Goal: Information Seeking & Learning: Learn about a topic

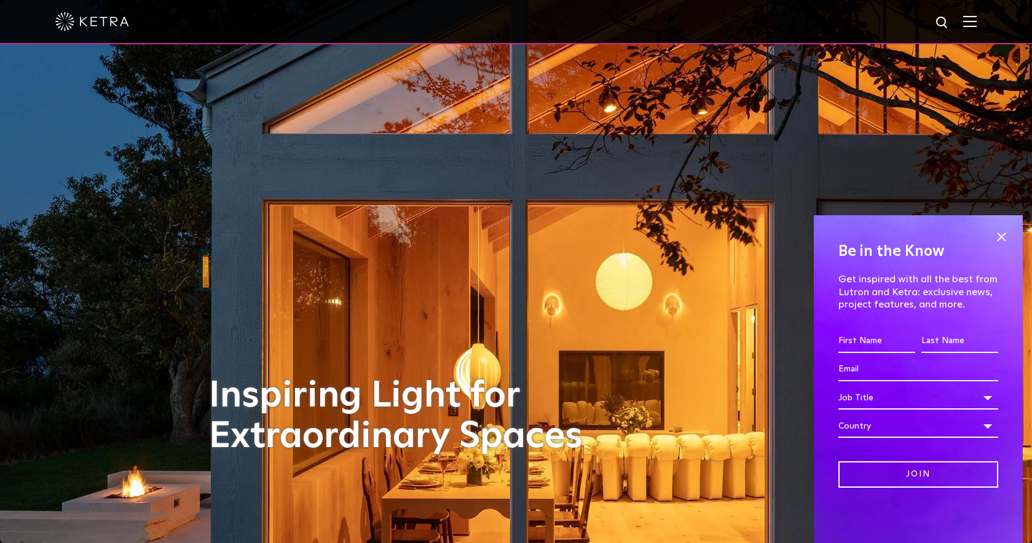
click at [977, 24] on img at bounding box center [971, 21] width 14 height 12
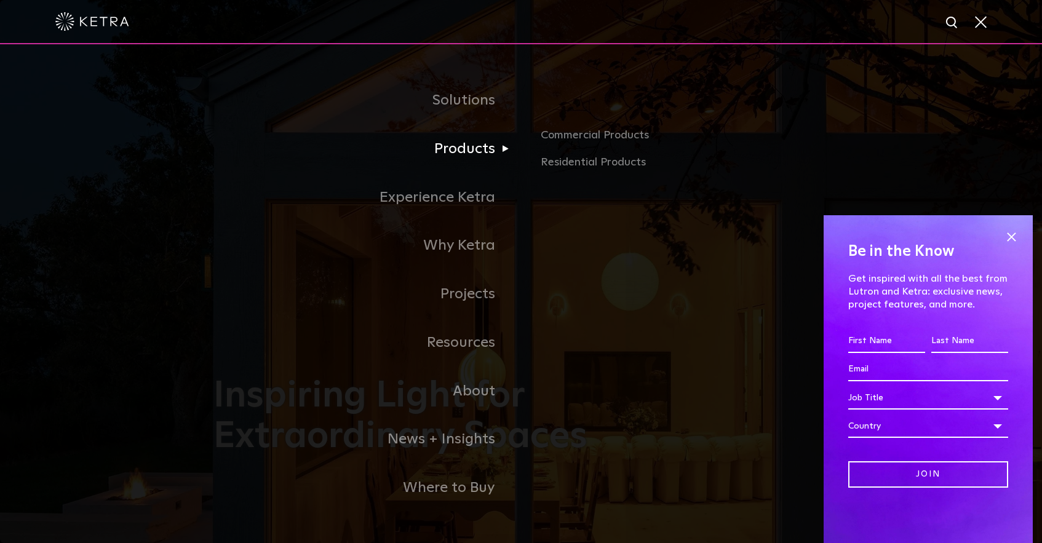
click at [472, 149] on link "Products" at bounding box center [366, 149] width 307 height 49
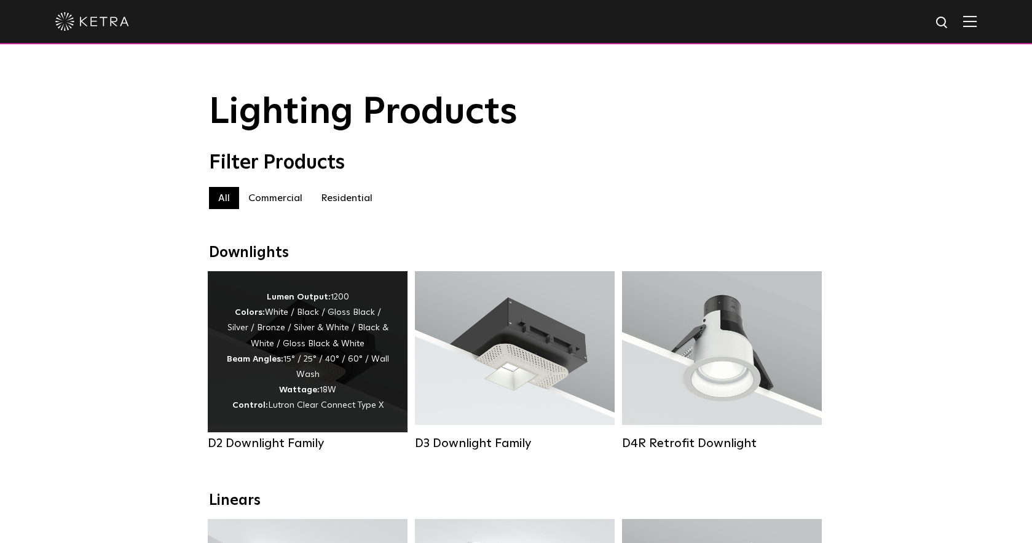
click at [339, 371] on div "Lumen Output: 1200 Colors: White / Black / Gloss Black / Silver / Bronze / Silv…" at bounding box center [307, 352] width 163 height 124
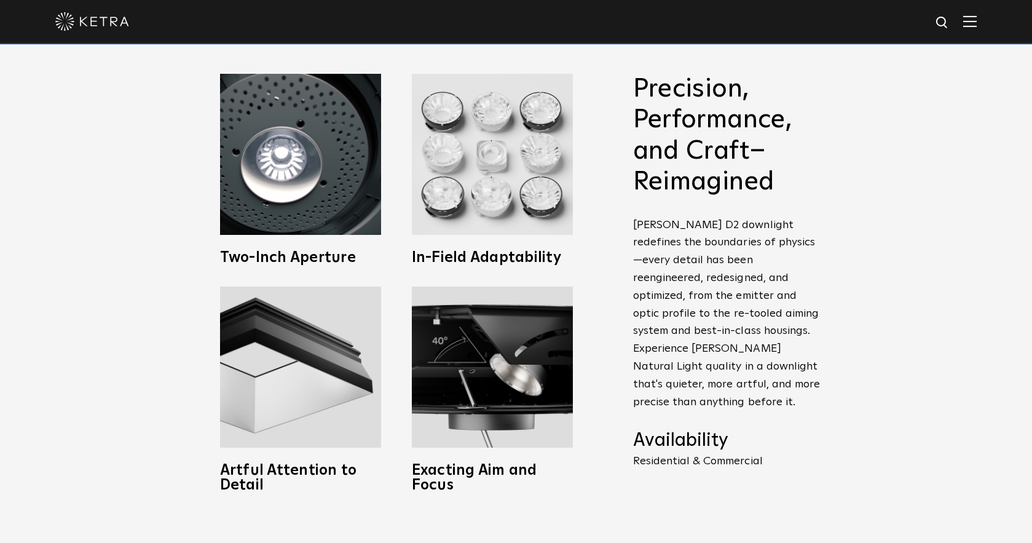
scroll to position [707, 0]
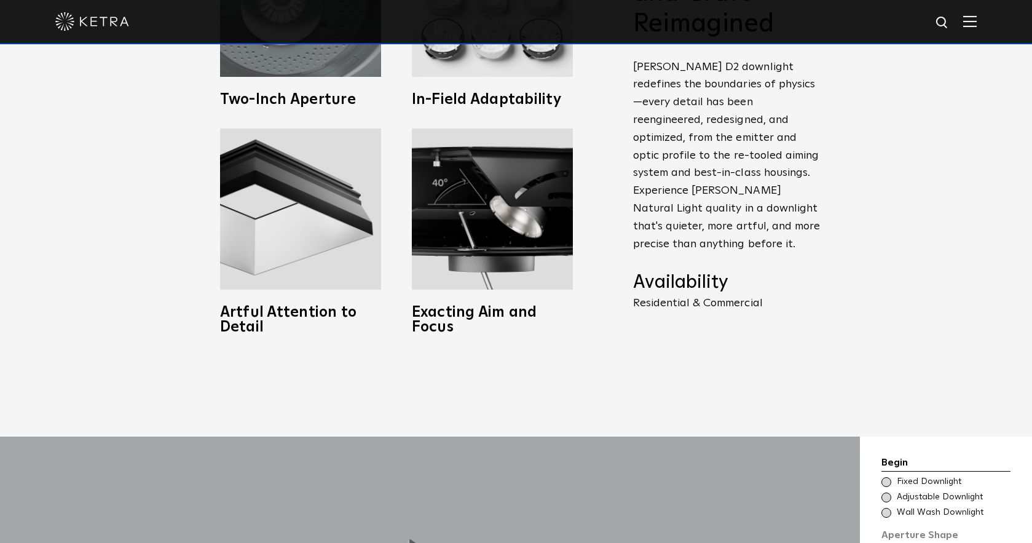
click at [295, 83] on div "Two-Inch Aperture Breakthrough optics and a smaller aperture allow the fixture …" at bounding box center [300, 11] width 161 height 191
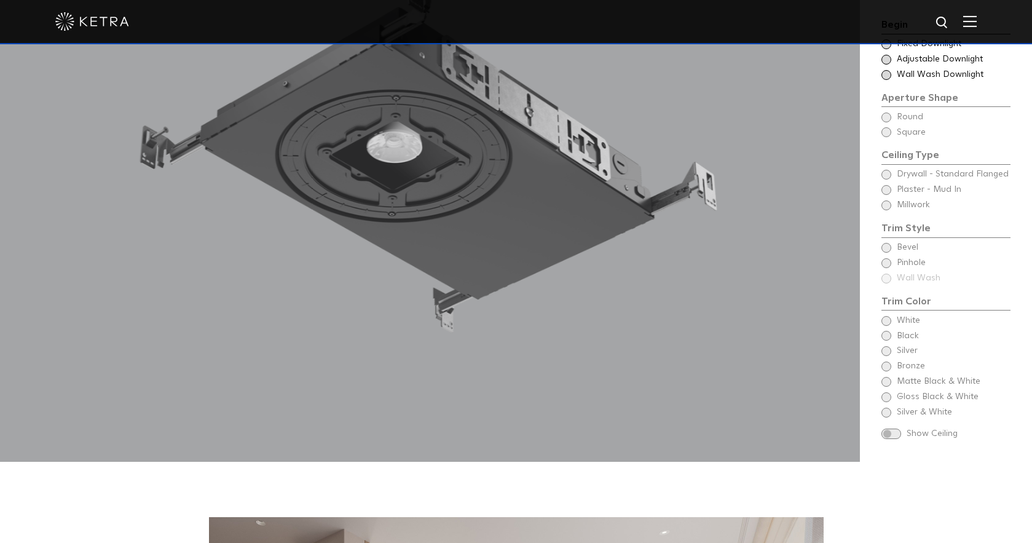
scroll to position [1236, 0]
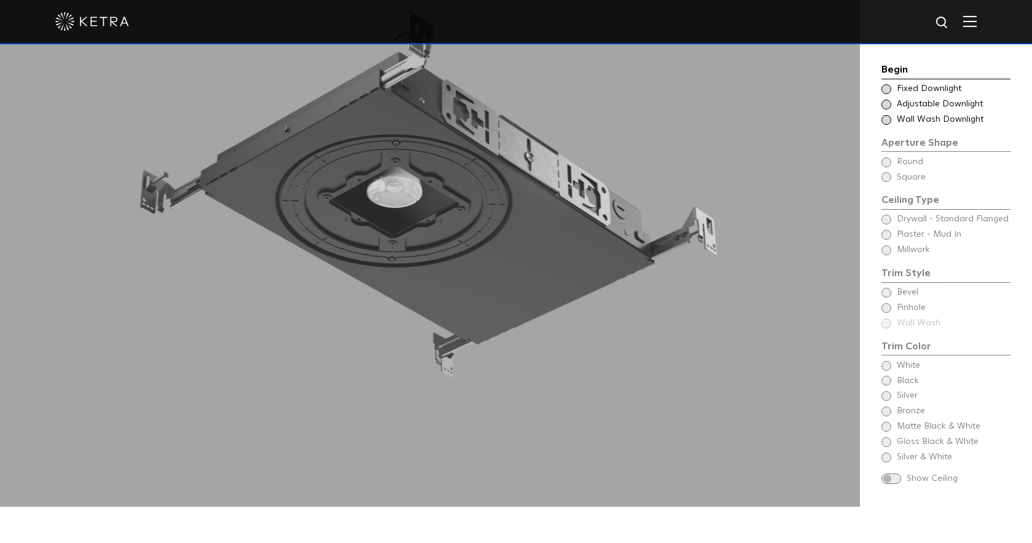
click at [890, 202] on div "Begin Choose Aperture Shape Fixed Downlight Choose Aperture Shape Adjustable Do…" at bounding box center [946, 275] width 129 height 426
click at [887, 204] on div "Begin Choose Aperture Shape Fixed Downlight Choose Aperture Shape Adjustable Do…" at bounding box center [946, 275] width 129 height 426
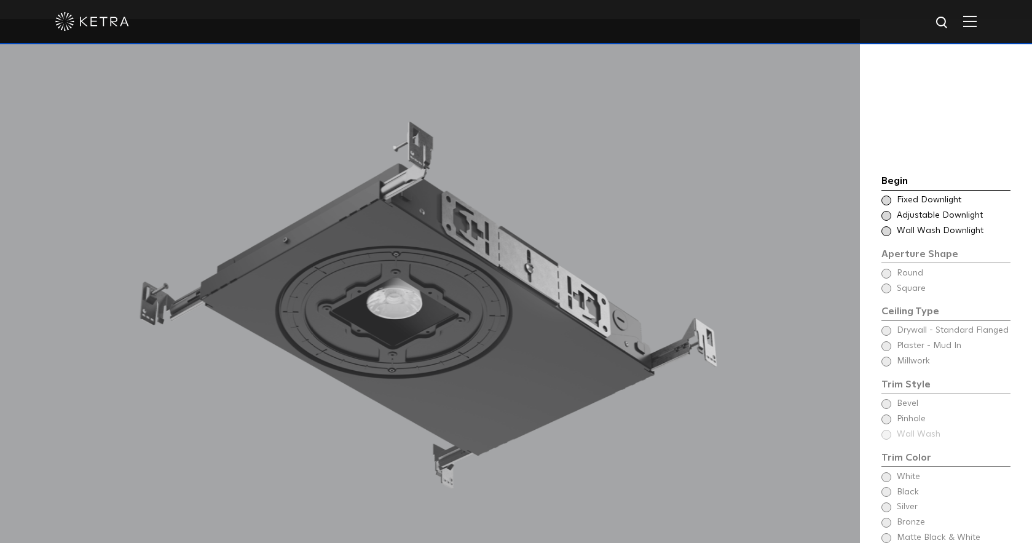
scroll to position [944, 0]
